Goal: Navigation & Orientation: Find specific page/section

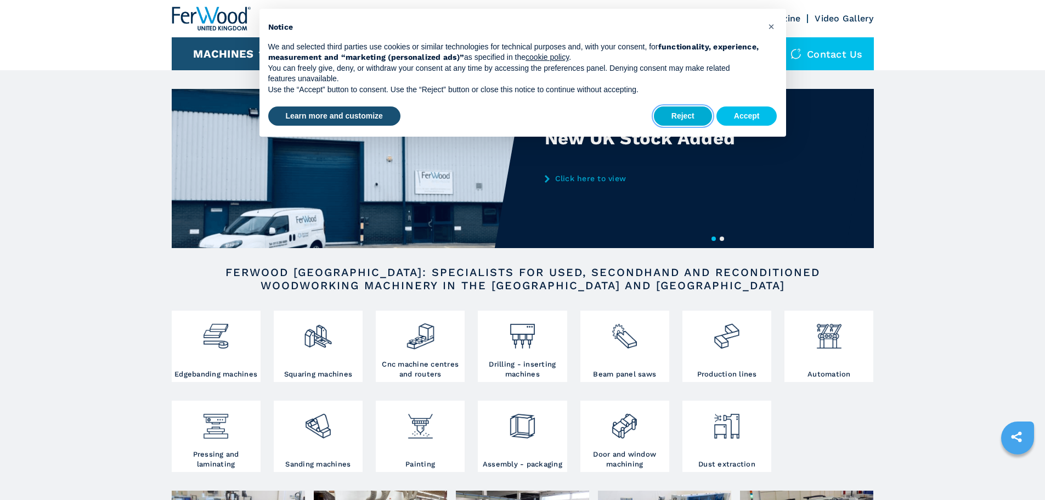
click at [678, 119] on button "Reject" at bounding box center [683, 116] width 58 height 20
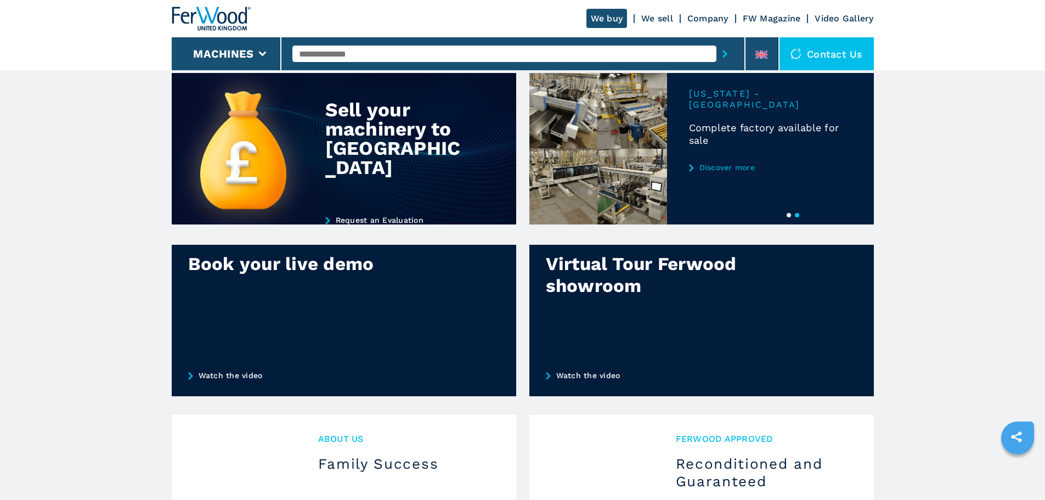
scroll to position [878, 0]
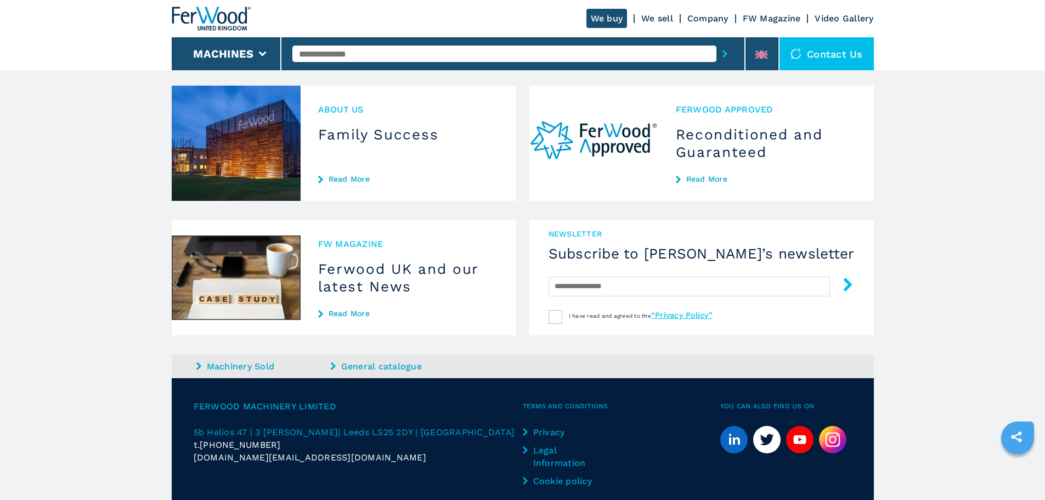
click at [383, 143] on h3 "Family Success" at bounding box center [408, 135] width 181 height 18
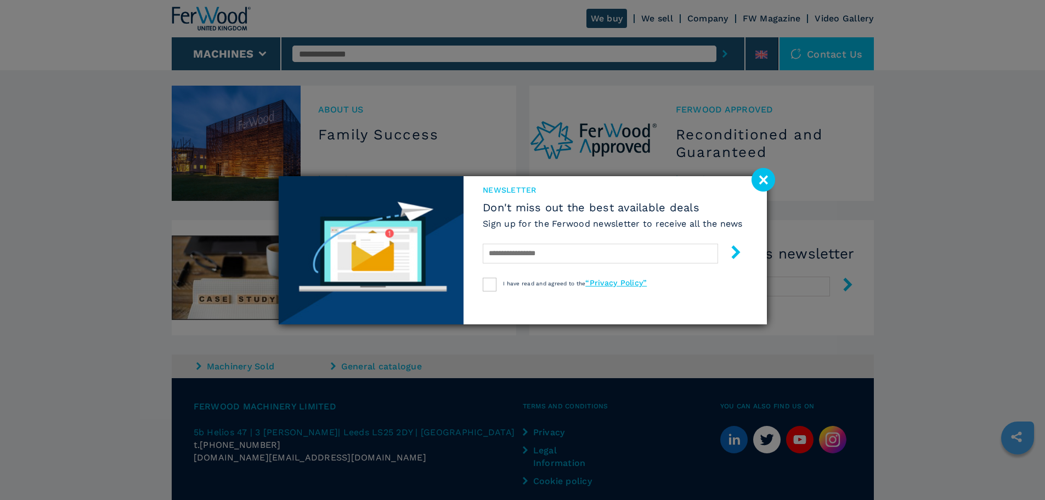
drag, startPoint x: 768, startPoint y: 177, endPoint x: 570, endPoint y: 192, distance: 198.6
click at [767, 177] on image at bounding box center [764, 180] width 24 height 24
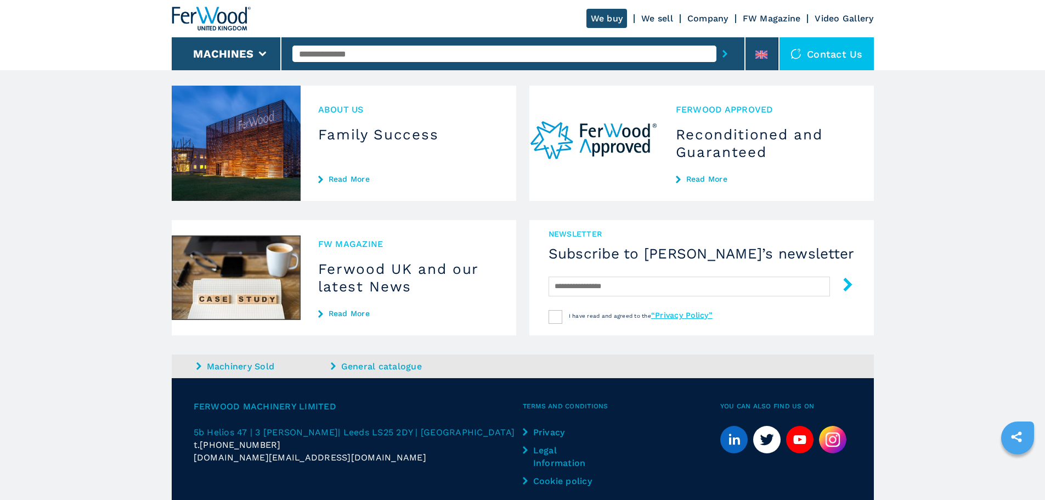
click at [345, 183] on link "Read More" at bounding box center [408, 178] width 181 height 9
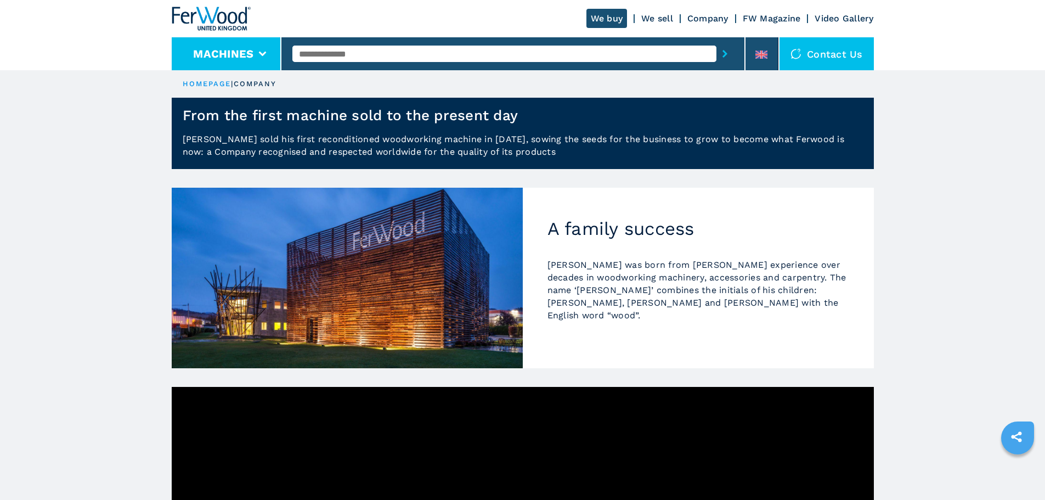
click at [254, 53] on li "Machines" at bounding box center [227, 53] width 110 height 33
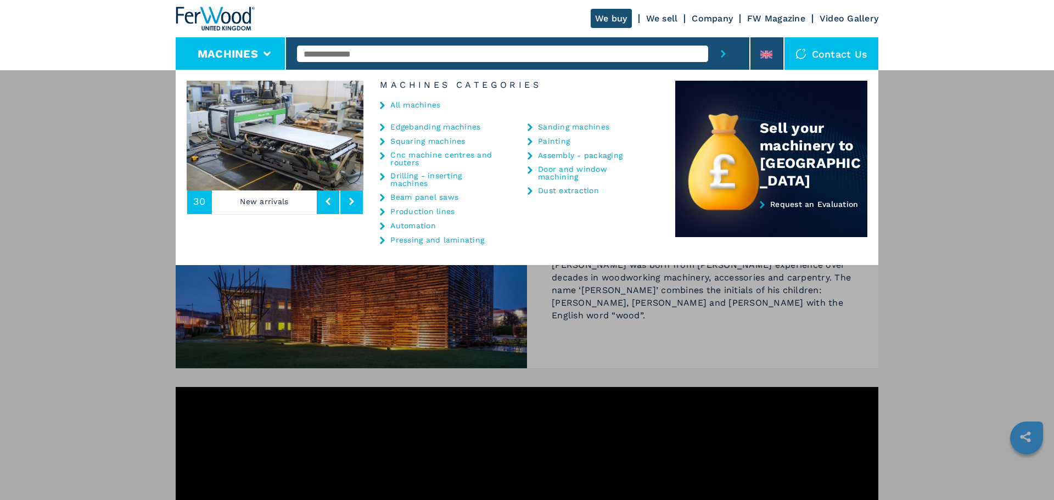
click at [58, 254] on div "**********" at bounding box center [527, 320] width 1054 height 500
